Goal: Transaction & Acquisition: Subscribe to service/newsletter

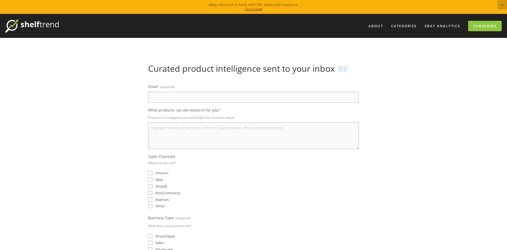
drag, startPoint x: 281, startPoint y: 134, endPoint x: 280, endPoint y: 131, distance: 2.9
